Goal: Task Accomplishment & Management: Use online tool/utility

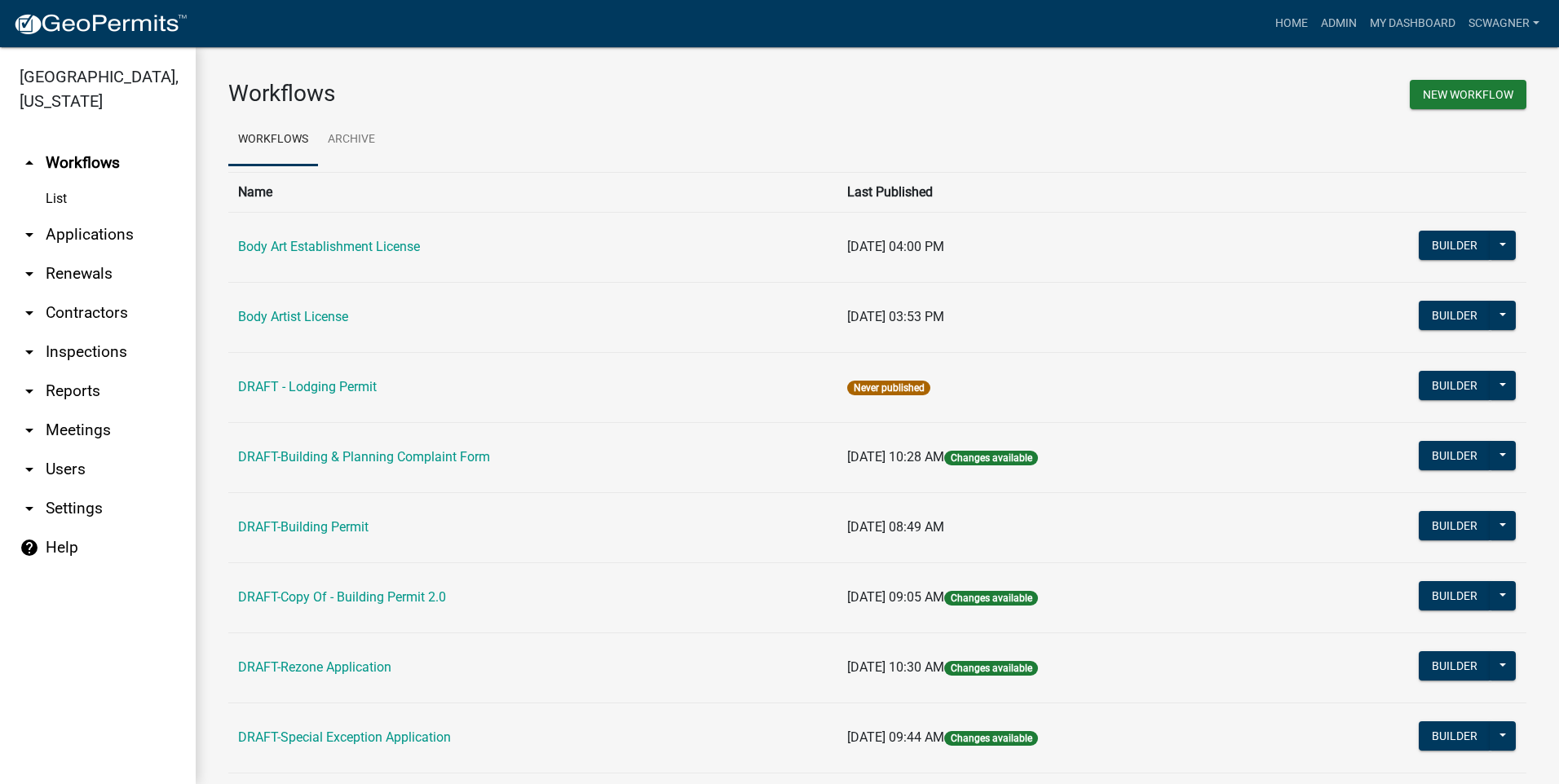
click at [114, 238] on link "arrow_drop_down Applications" at bounding box center [98, 235] width 195 height 39
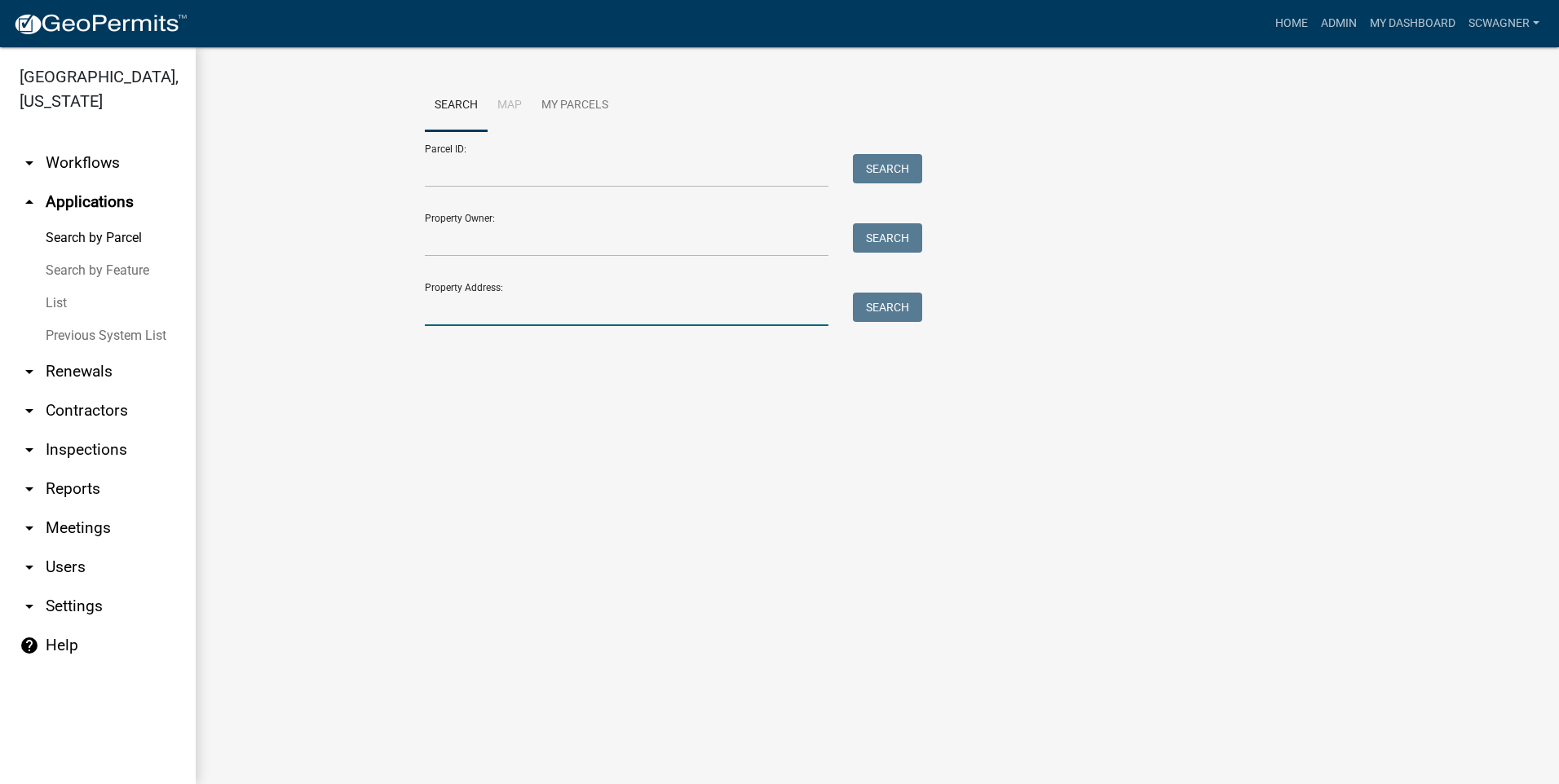
click at [467, 313] on input "Property Address:" at bounding box center [627, 310] width 404 height 33
click at [894, 314] on button "Search" at bounding box center [887, 308] width 69 height 29
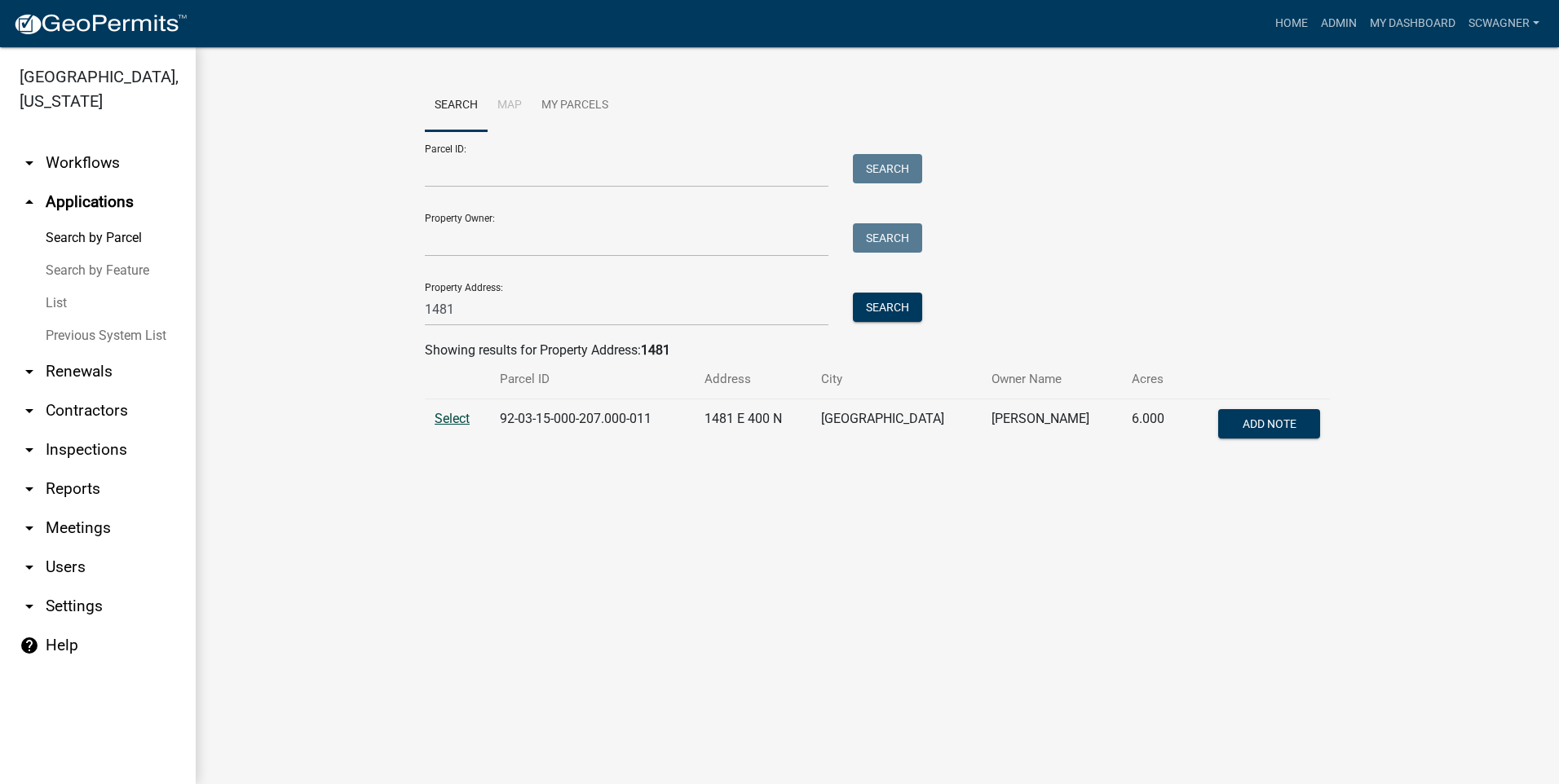
click at [465, 415] on span "Select" at bounding box center [452, 418] width 35 height 16
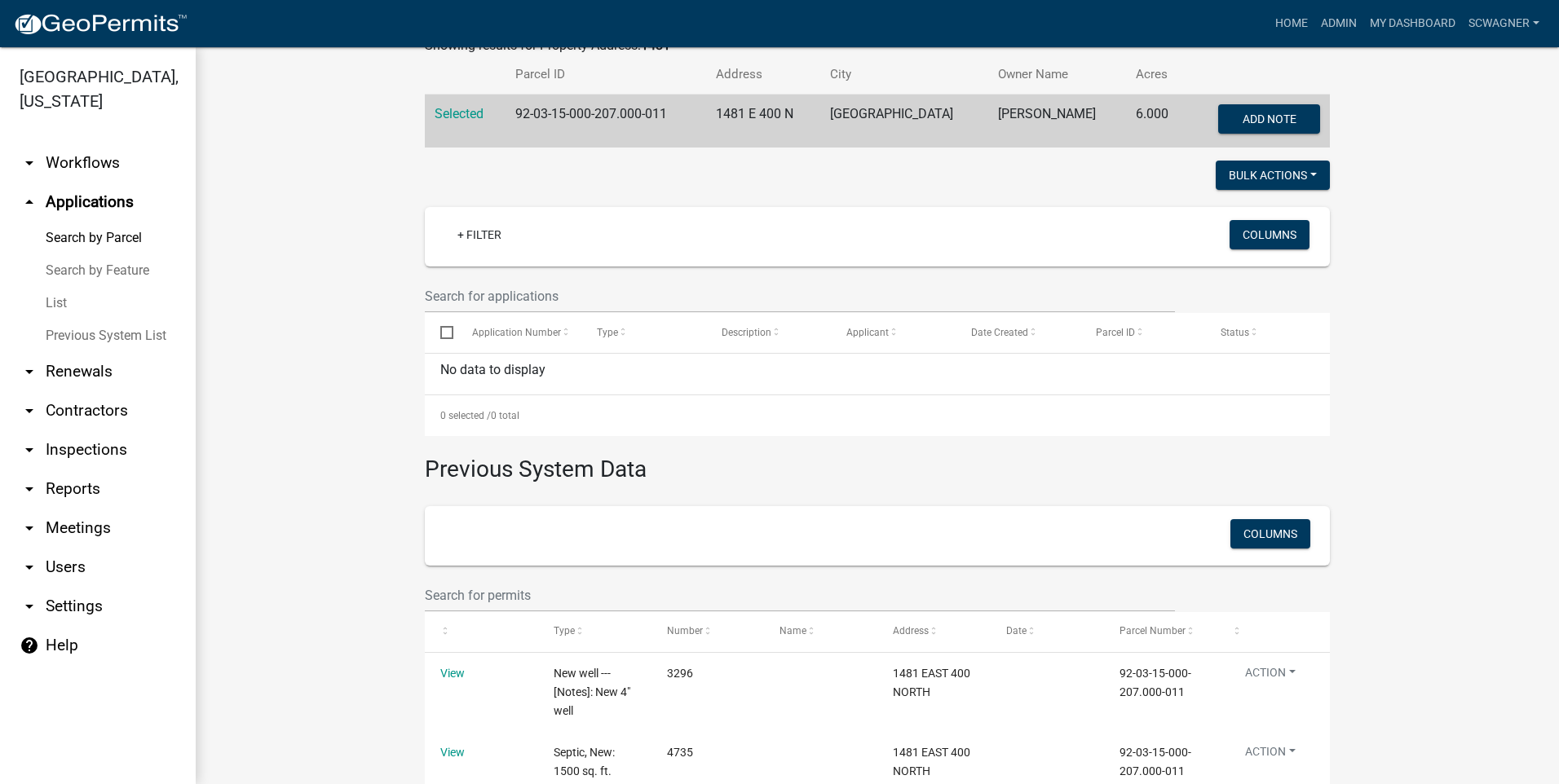
scroll to position [108, 0]
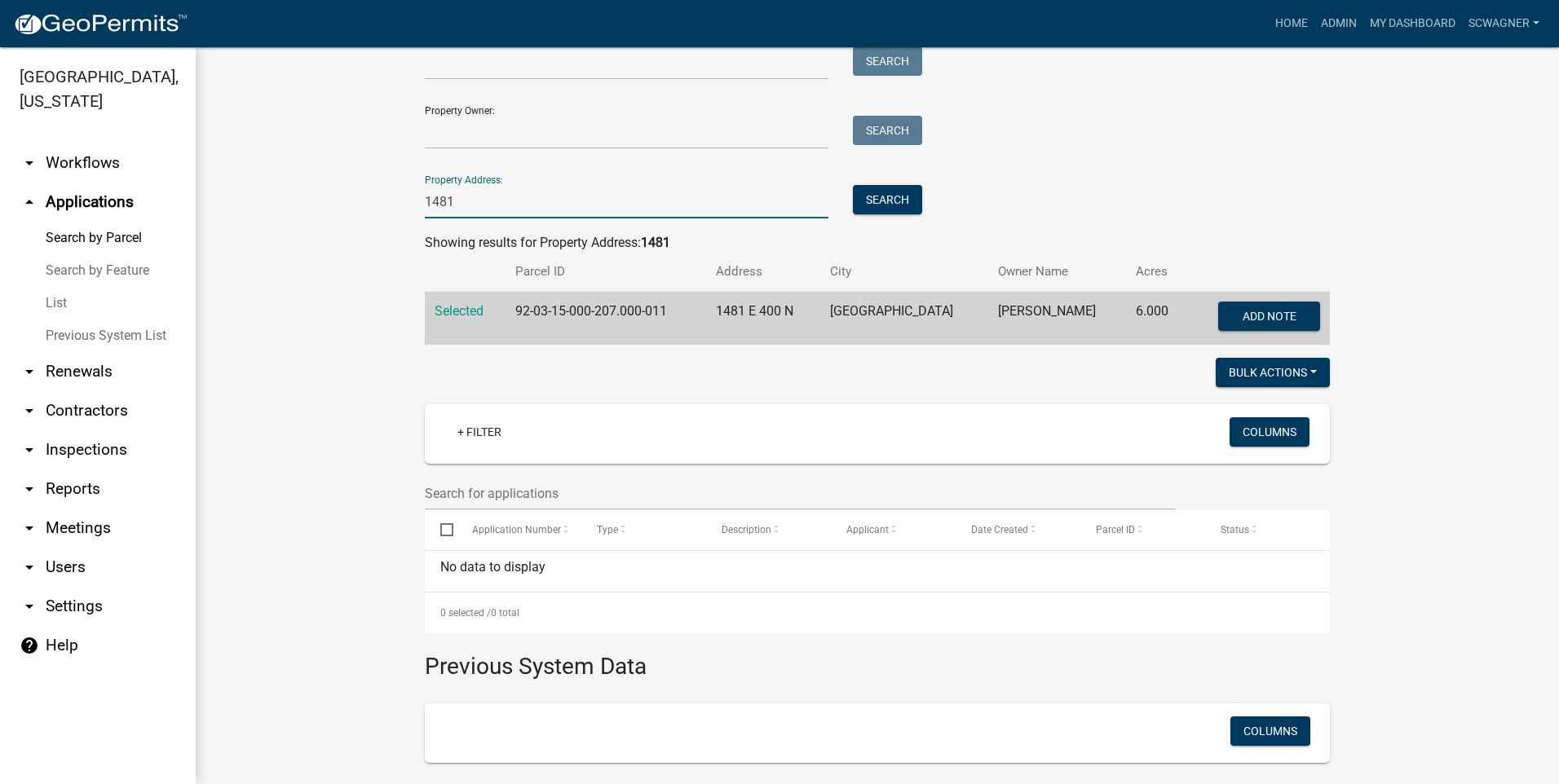
click at [467, 205] on input "1481" at bounding box center [627, 202] width 404 height 33
type input "1"
type input "4670"
click at [869, 195] on button "Search" at bounding box center [887, 200] width 69 height 29
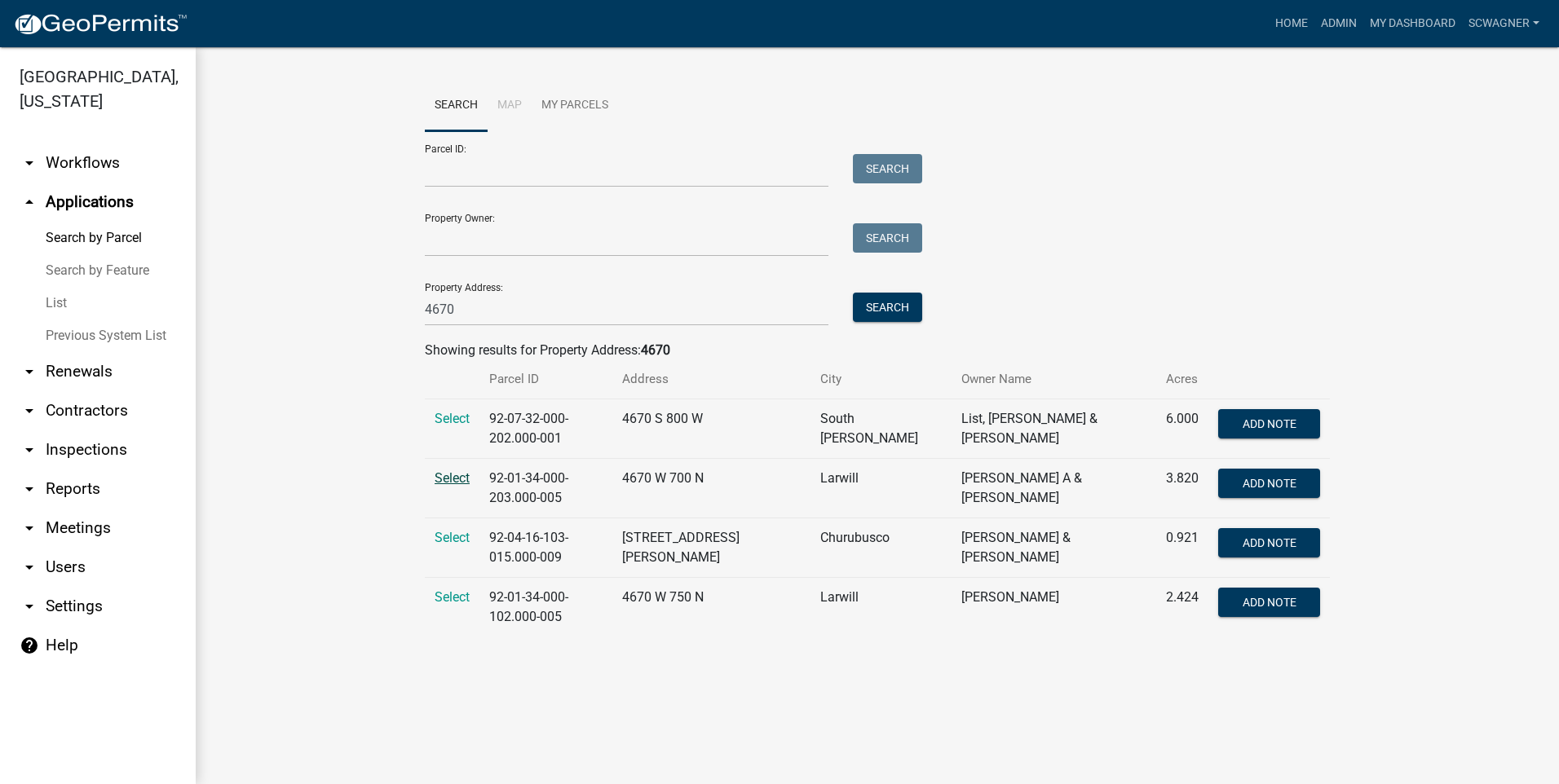
click at [452, 474] on span "Select" at bounding box center [452, 478] width 35 height 16
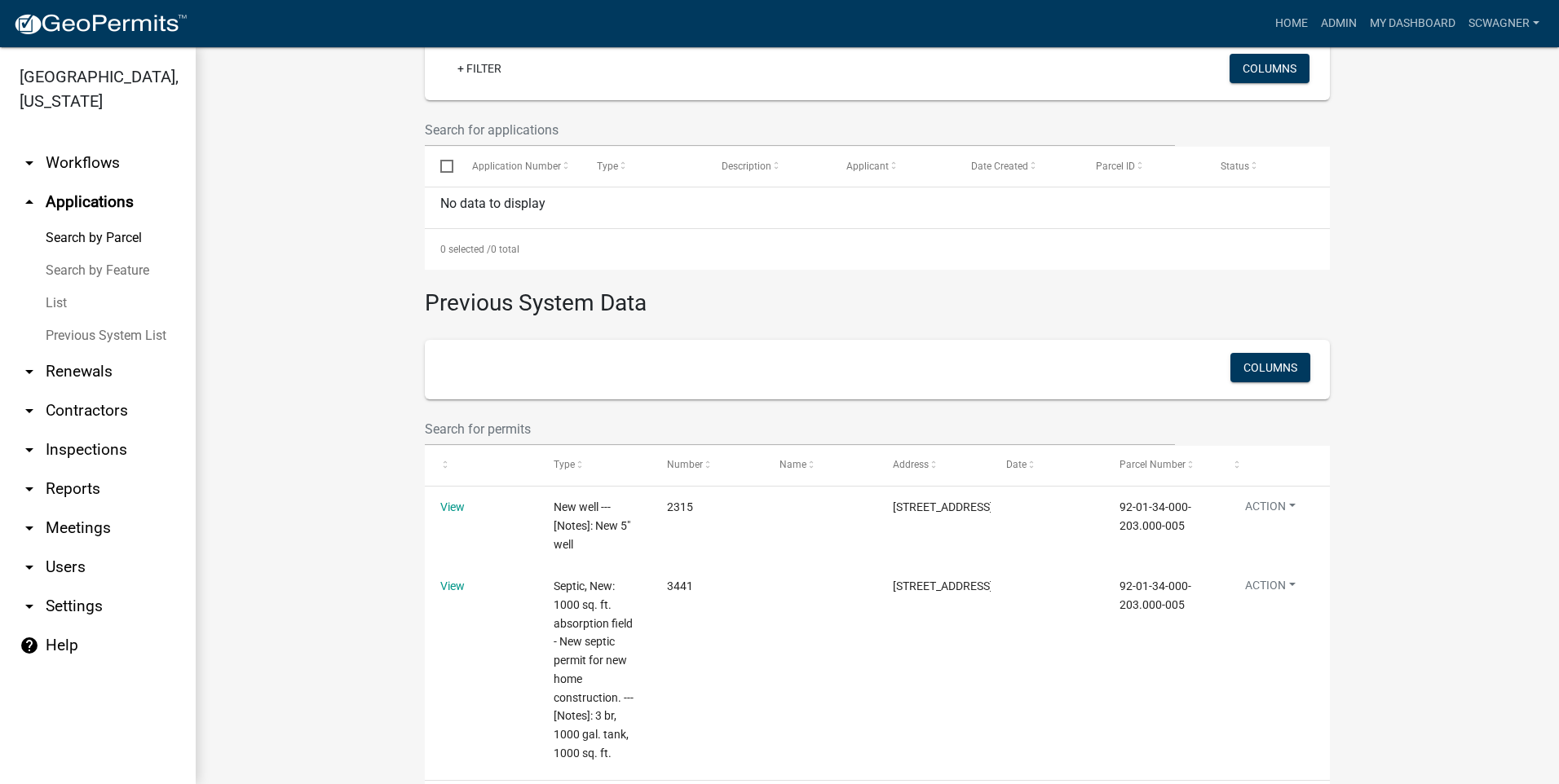
scroll to position [542, 0]
